Goal: Transaction & Acquisition: Purchase product/service

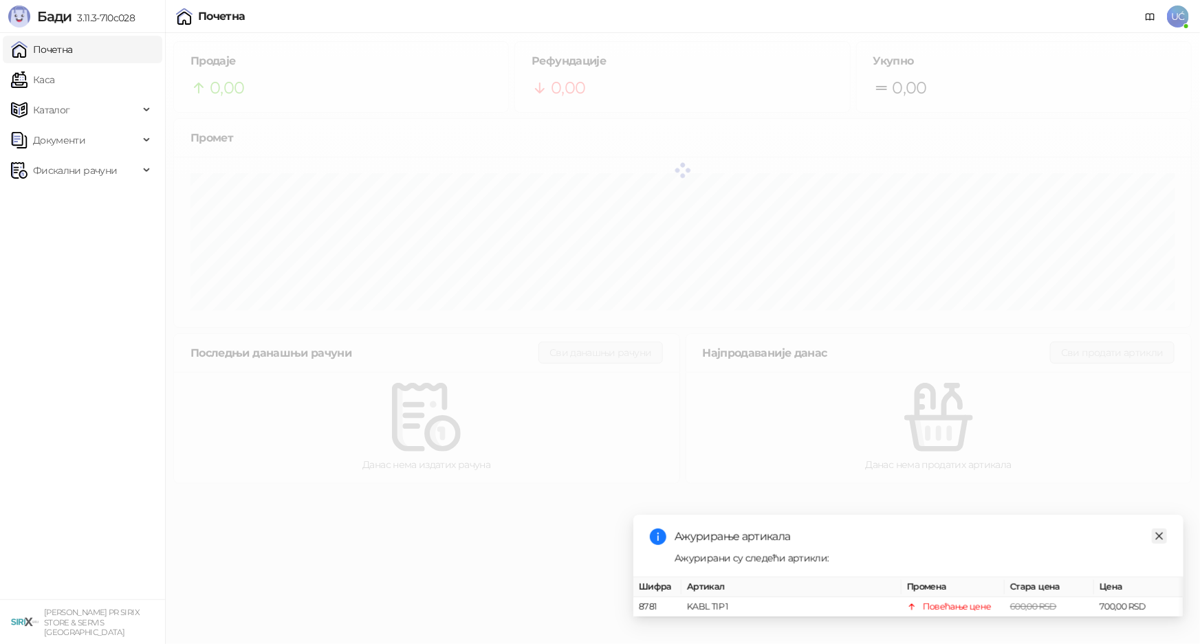
click at [1153, 531] on link "Close" at bounding box center [1159, 536] width 15 height 15
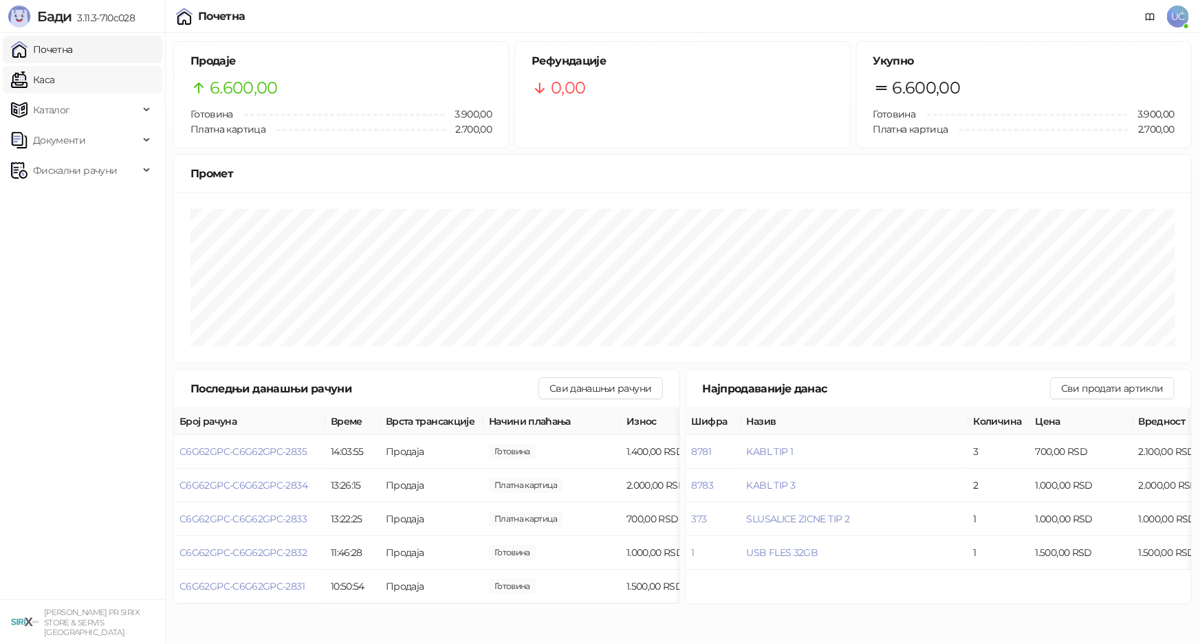
click at [54, 83] on link "Каса" at bounding box center [32, 80] width 43 height 28
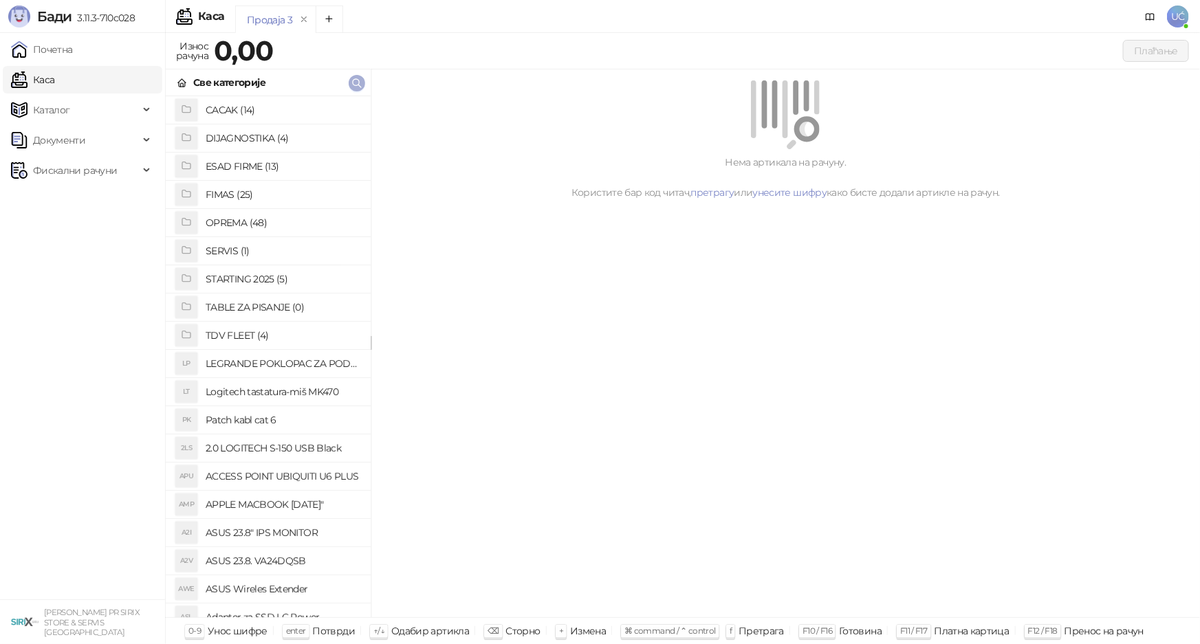
click at [358, 89] on span "button" at bounding box center [356, 82] width 11 height 13
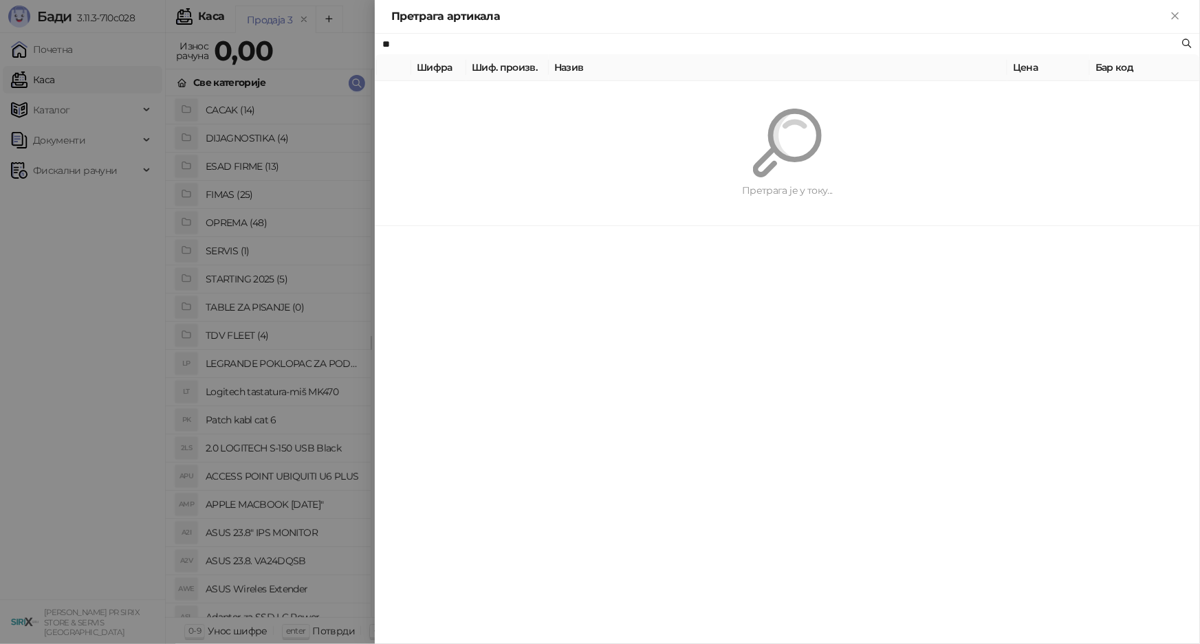
type input "*"
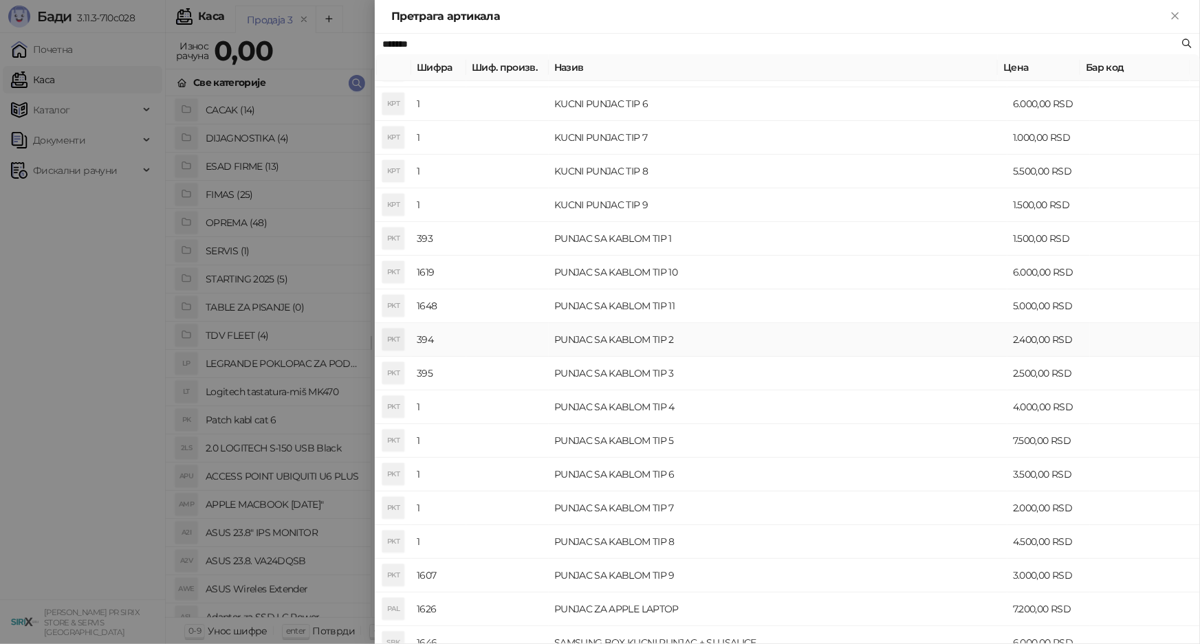
scroll to position [500, 0]
type input "******"
click at [360, 189] on div at bounding box center [600, 322] width 1200 height 644
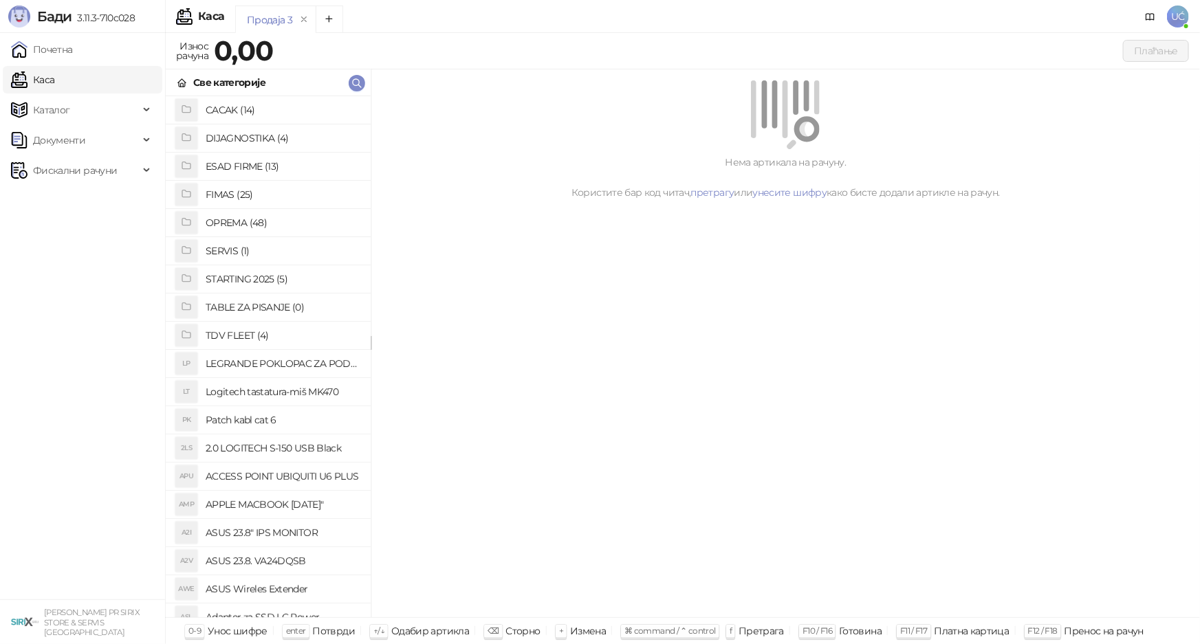
click at [266, 218] on h4 "OPREMA (48)" at bounding box center [283, 223] width 154 height 22
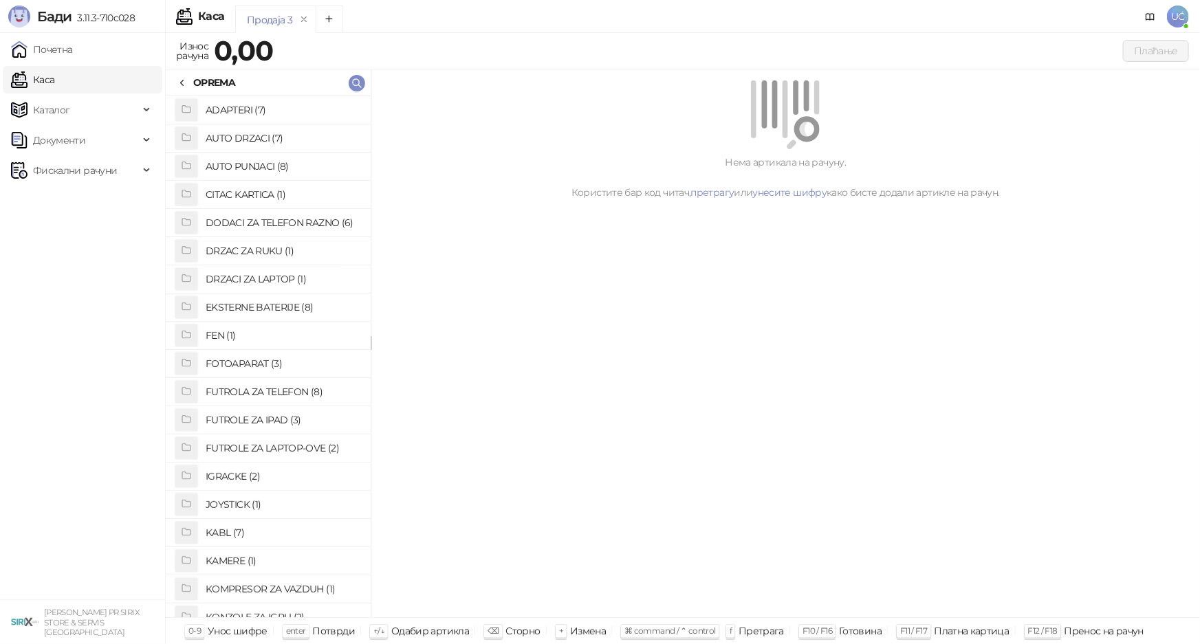
click at [241, 528] on h4 "KABL (7)" at bounding box center [283, 533] width 154 height 22
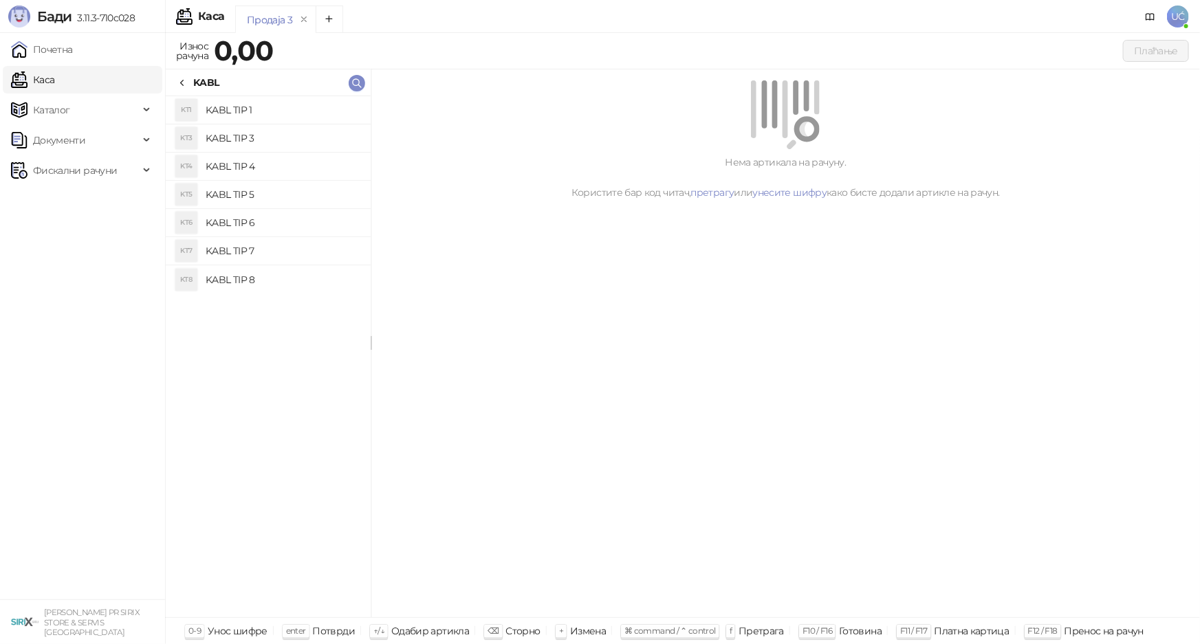
click at [223, 111] on h4 "KABL TIP 1" at bounding box center [283, 110] width 154 height 22
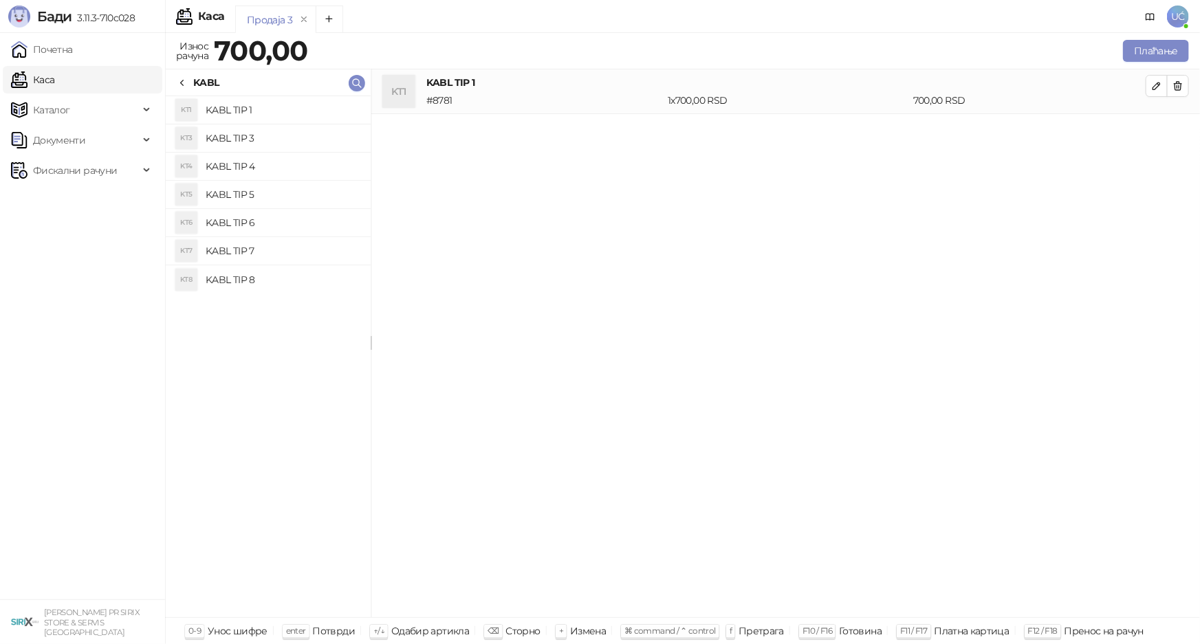
click at [245, 160] on h4 "KABL TIP 4" at bounding box center [283, 166] width 154 height 22
drag, startPoint x: 179, startPoint y: 83, endPoint x: 190, endPoint y: 94, distance: 15.1
click at [180, 83] on icon at bounding box center [182, 83] width 11 height 11
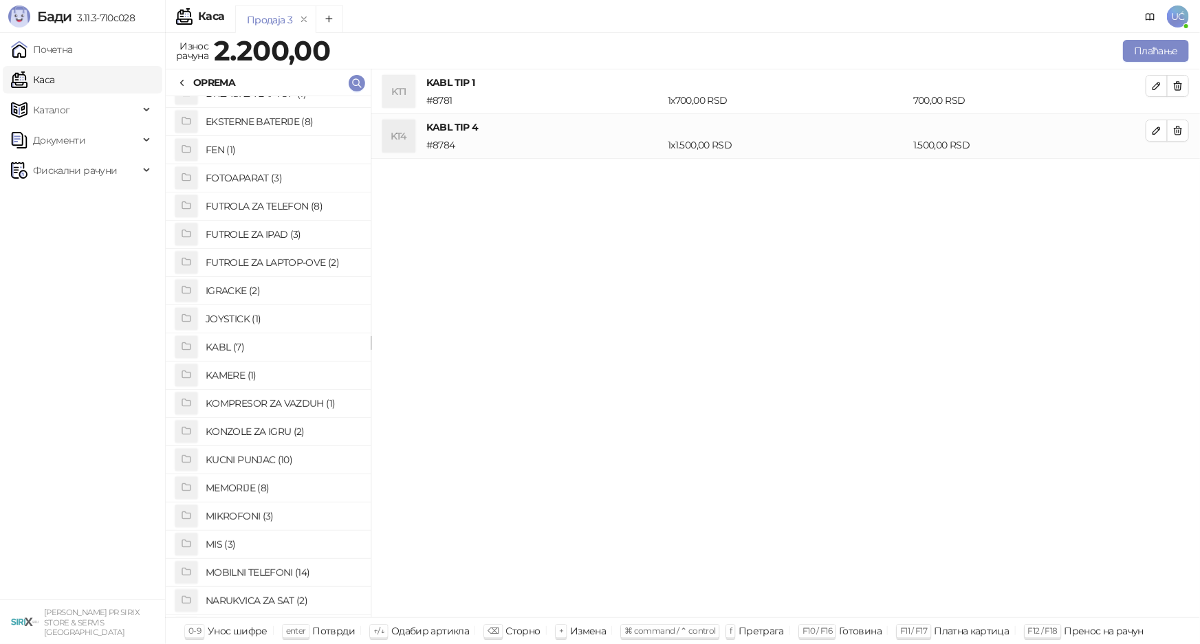
scroll to position [187, 0]
click at [284, 454] on h4 "KUCNI PUNJAC (10)" at bounding box center [283, 459] width 154 height 22
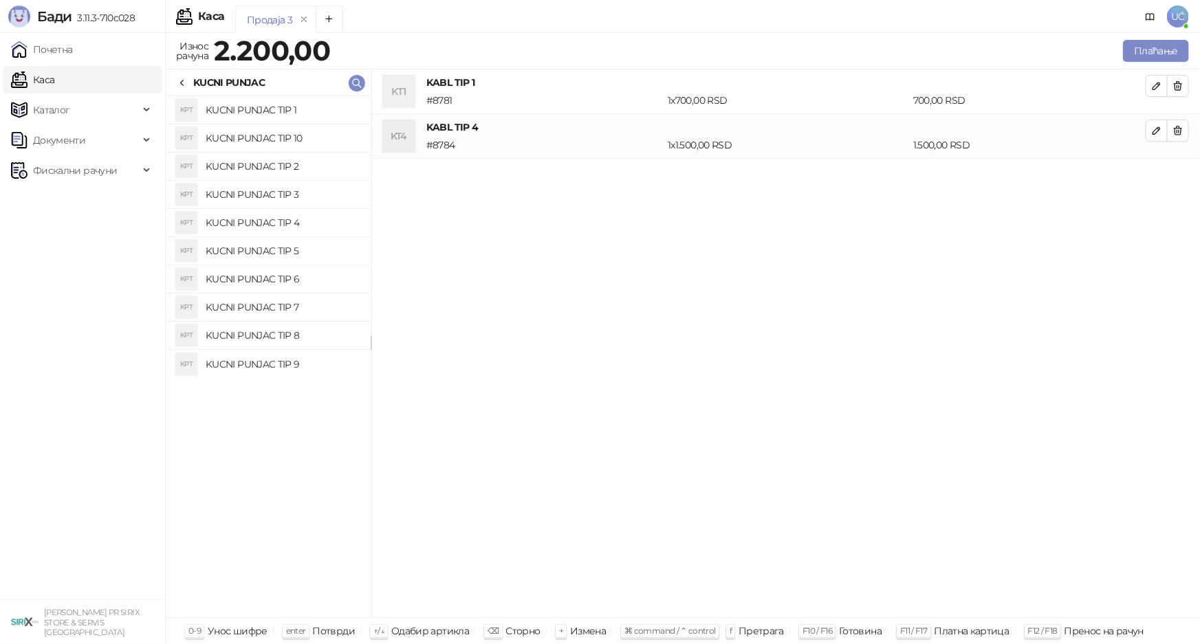
click at [282, 166] on h4 "KUCNI PUNJAC TIP 2" at bounding box center [283, 166] width 154 height 22
click at [288, 186] on h4 "KUCNI PUNJAC TIP 3" at bounding box center [283, 195] width 154 height 22
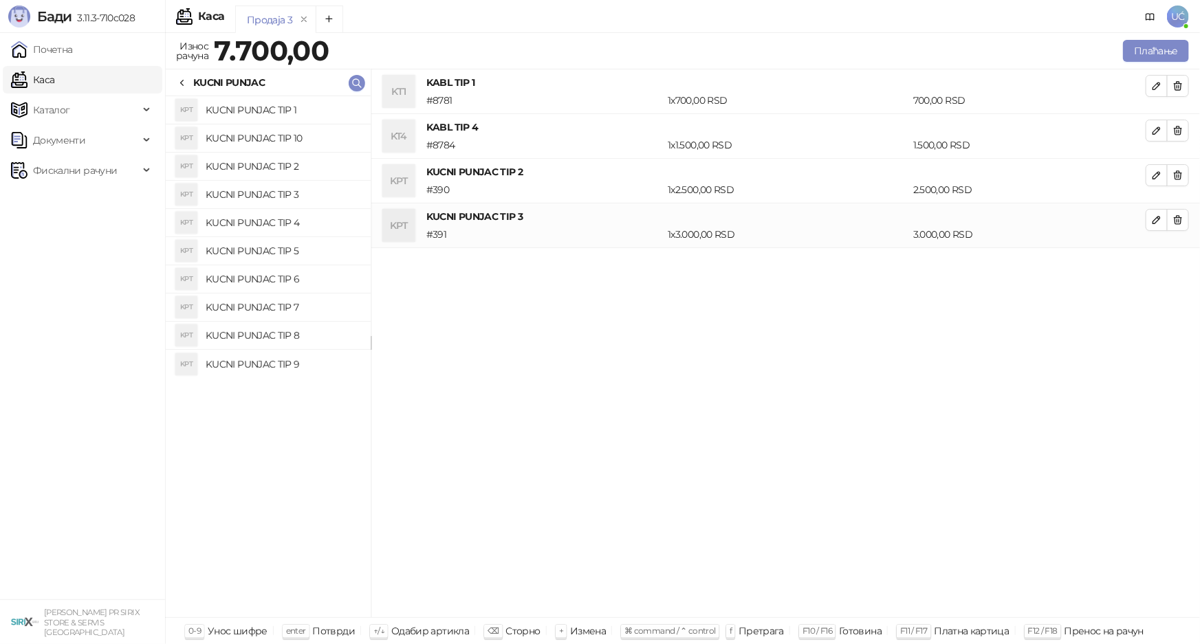
click at [301, 217] on h4 "KUCNI PUNJAC TIP 4" at bounding box center [283, 223] width 154 height 22
click at [307, 257] on h4 "KUCNI PUNJAC TIP 5" at bounding box center [283, 251] width 154 height 22
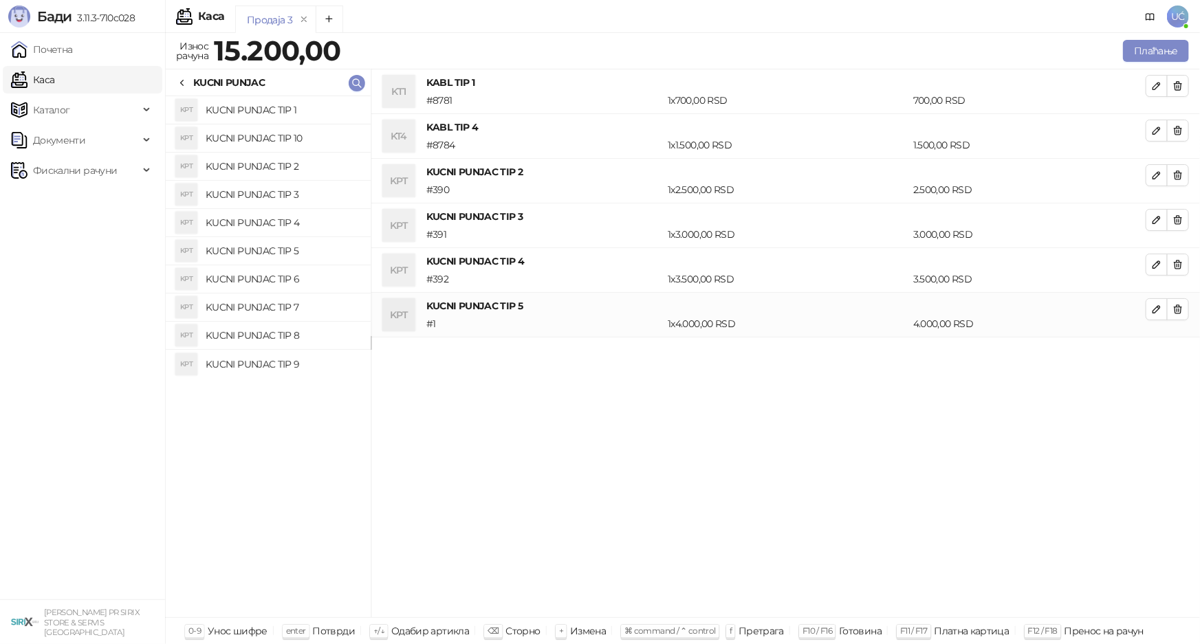
click at [307, 277] on h4 "KUCNI PUNJAC TIP 6" at bounding box center [283, 279] width 154 height 22
click at [310, 302] on h4 "KUCNI PUNJAC TIP 7" at bounding box center [283, 307] width 154 height 22
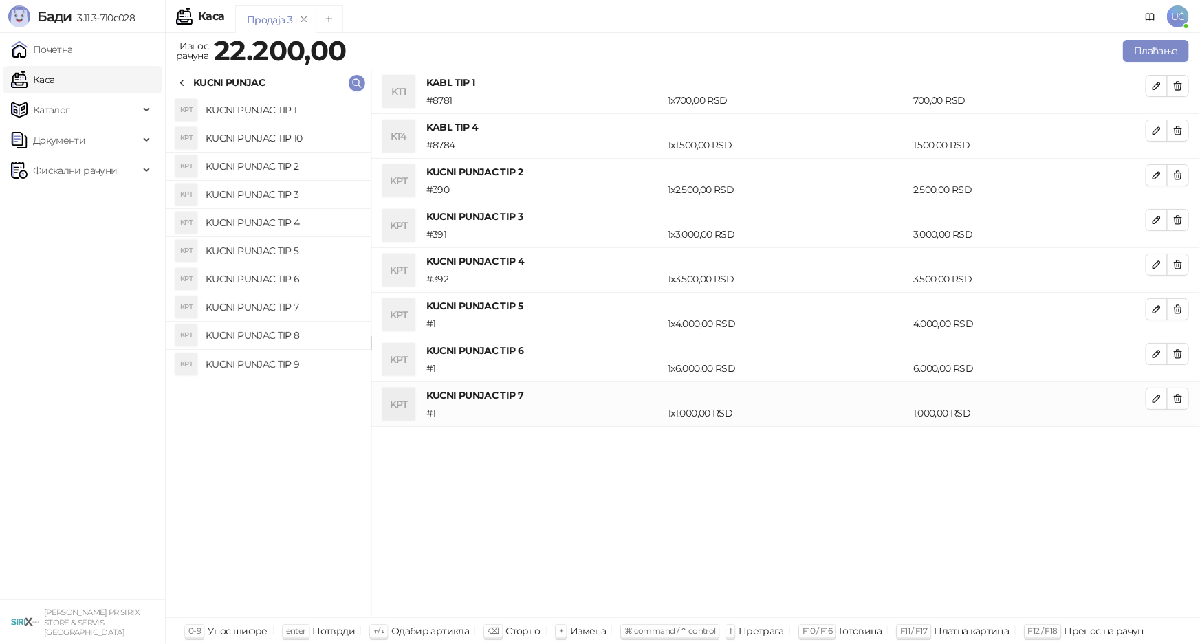
click at [282, 251] on h4 "KUCNI PUNJAC TIP 5" at bounding box center [283, 251] width 154 height 22
click at [299, 369] on h4 "KUCNI PUNJAC TIP 9" at bounding box center [283, 365] width 154 height 22
click at [278, 336] on h4 "KUCNI PUNJAC TIP 8" at bounding box center [283, 336] width 154 height 22
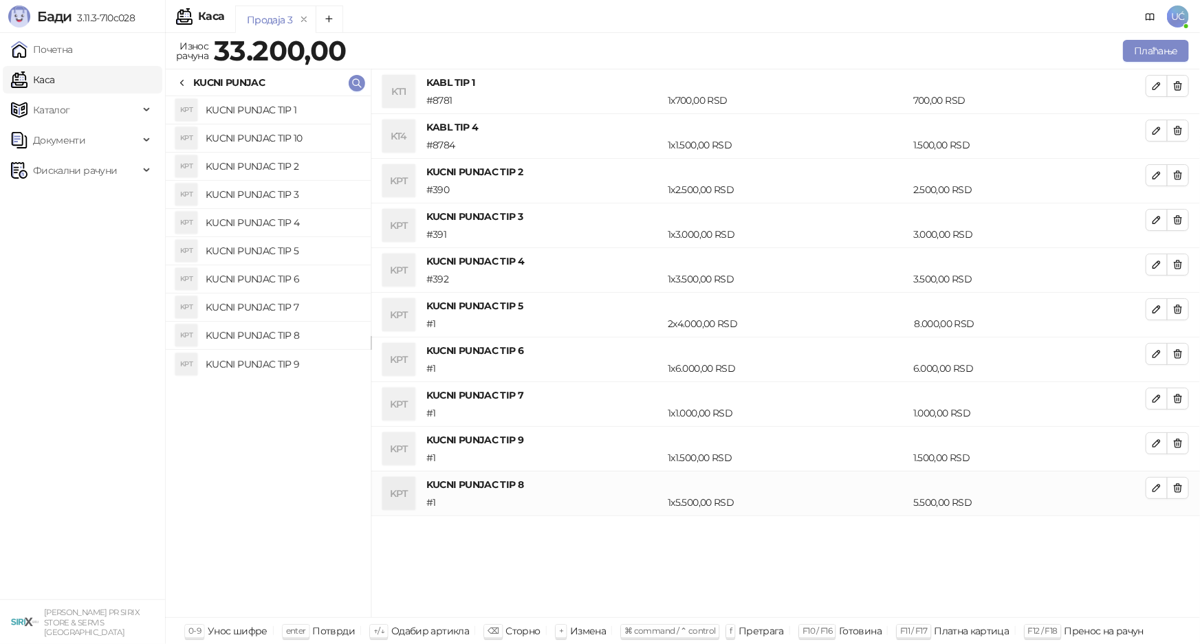
click at [268, 309] on h4 "KUCNI PUNJAC TIP 7" at bounding box center [283, 307] width 154 height 22
click at [271, 280] on h4 "KUCNI PUNJAC TIP 6" at bounding box center [283, 279] width 154 height 22
click at [270, 256] on h4 "KUCNI PUNJAC TIP 5" at bounding box center [283, 251] width 154 height 22
click at [262, 232] on h4 "KUCNI PUNJAC TIP 4" at bounding box center [283, 223] width 154 height 22
